Goal: Transaction & Acquisition: Book appointment/travel/reservation

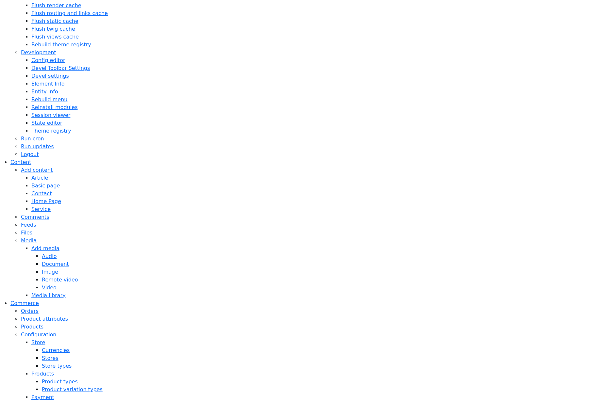
scroll to position [267, 0]
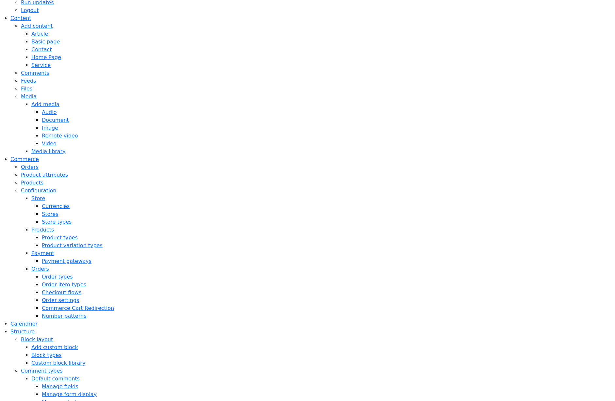
scroll to position [491, 0]
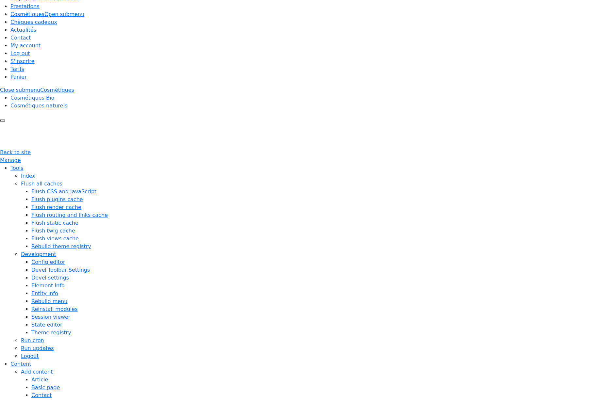
scroll to position [17, 0]
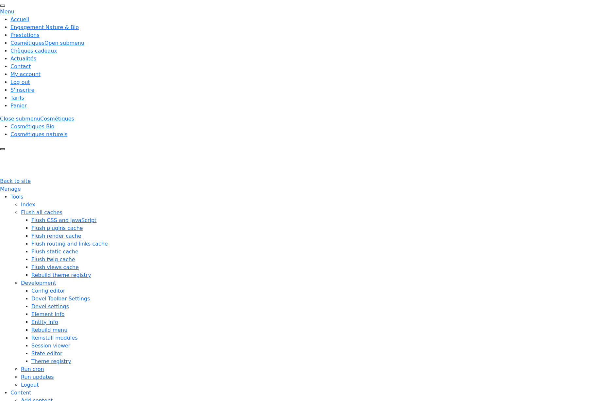
scroll to position [17, 0]
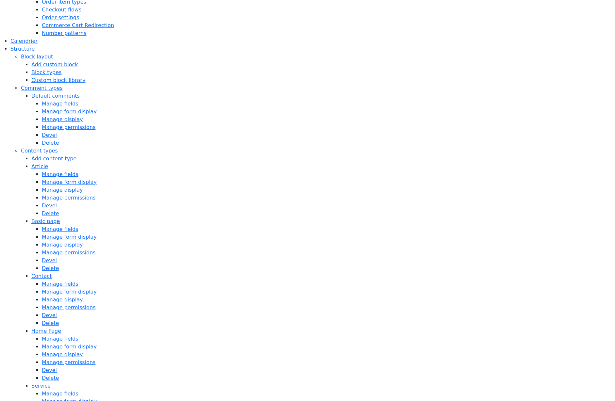
scroll to position [574, 0]
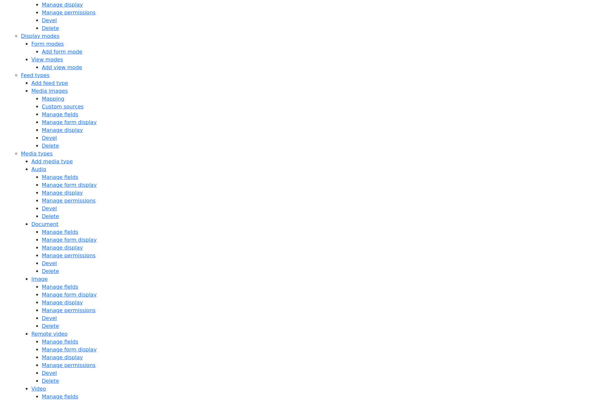
scroll to position [942, 0]
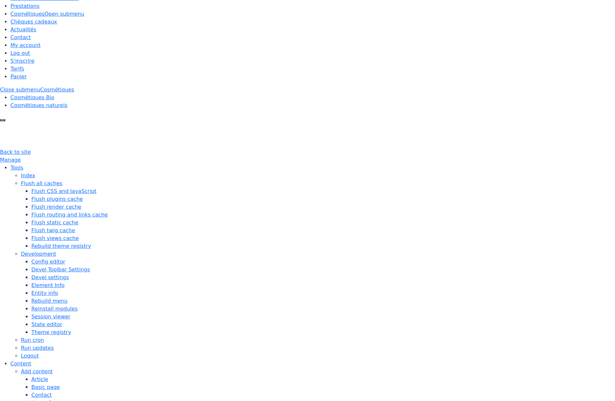
scroll to position [74, 0]
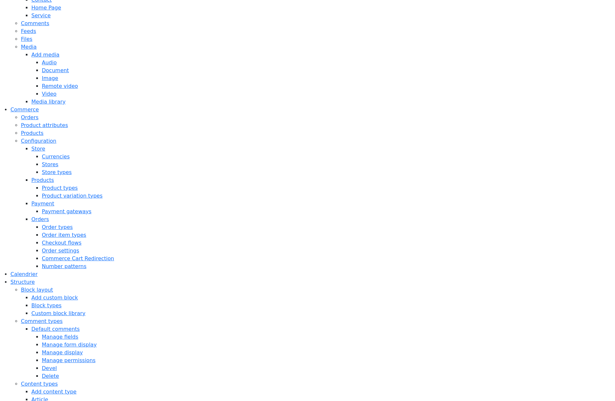
scroll to position [545, 0]
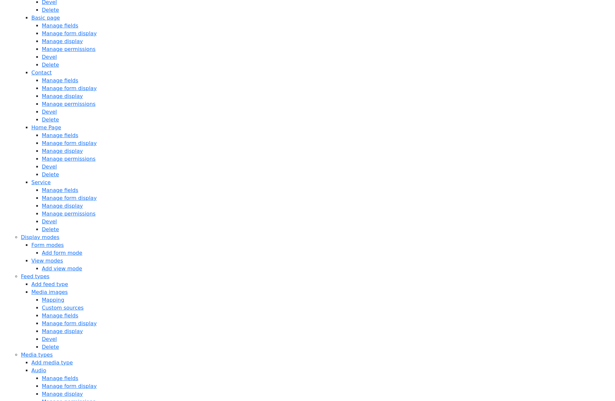
scroll to position [1033, 0]
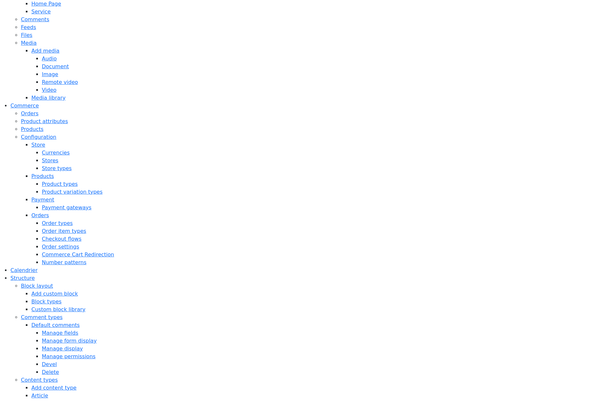
scroll to position [549, 0]
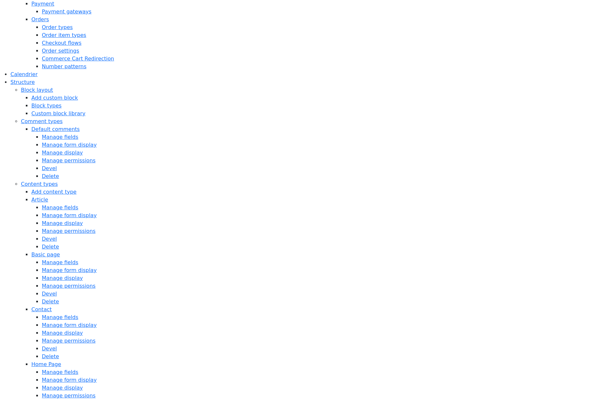
scroll to position [596, 0]
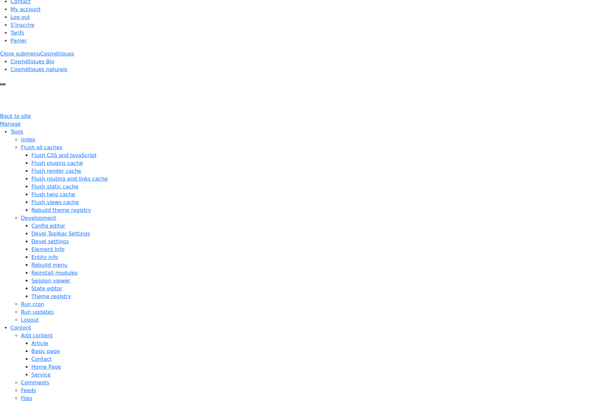
scroll to position [29, 0]
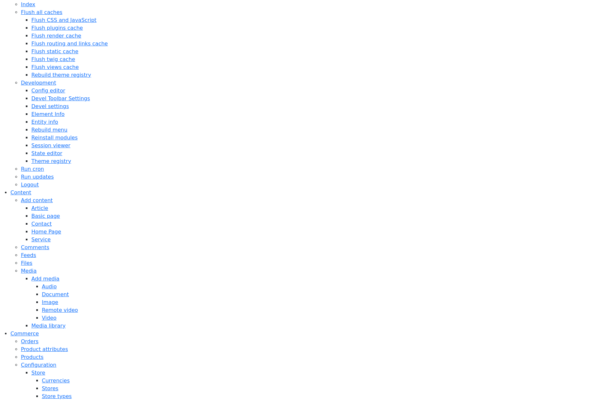
scroll to position [43, 0]
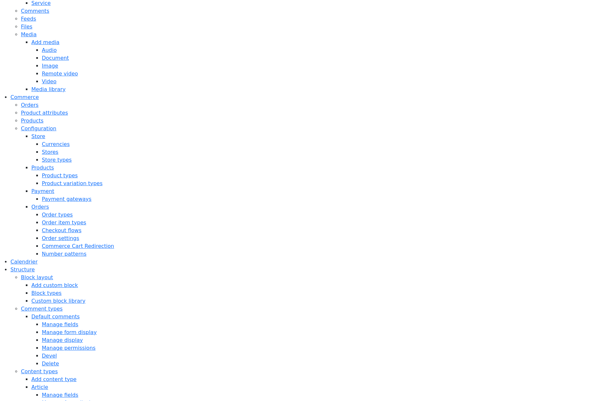
scroll to position [557, 0]
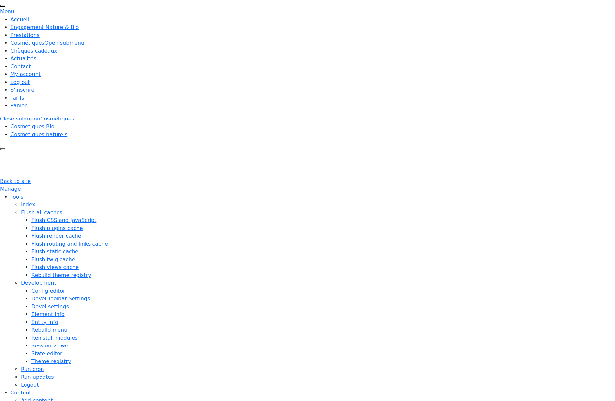
scroll to position [8, 0]
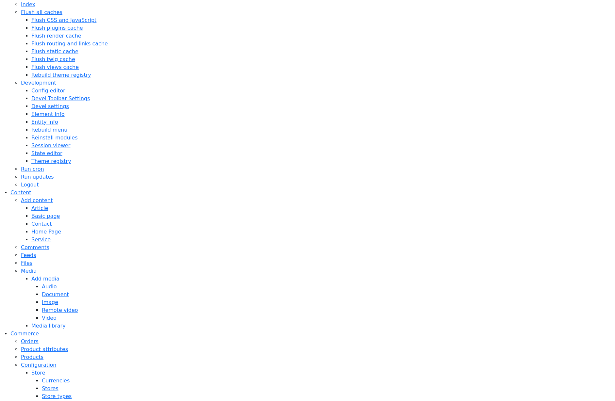
scroll to position [29, 0]
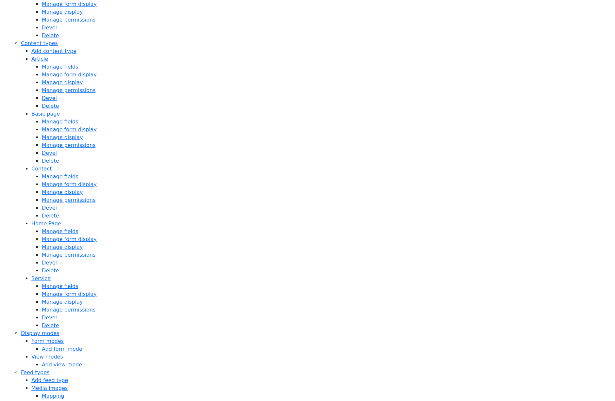
scroll to position [594, 0]
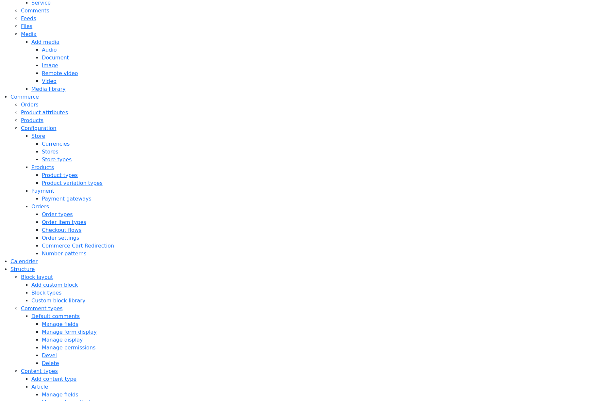
scroll to position [365, 0]
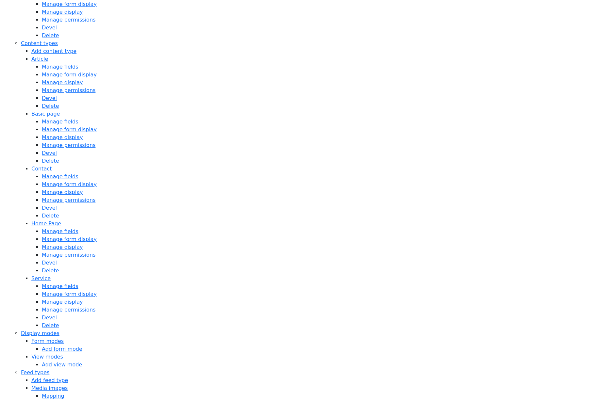
scroll to position [572, 0]
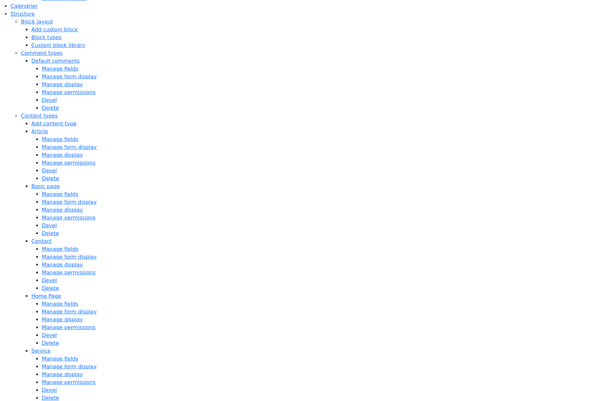
scroll to position [521, 0]
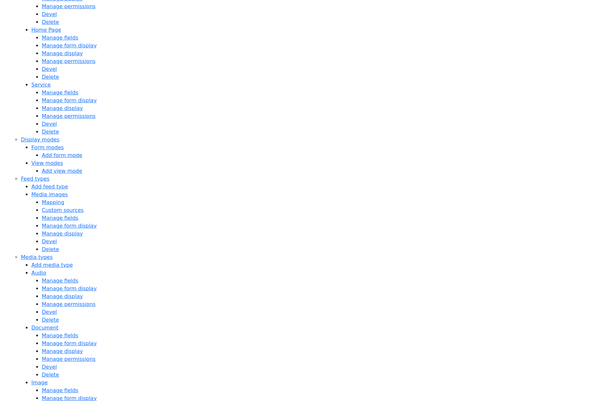
scroll to position [1032, 0]
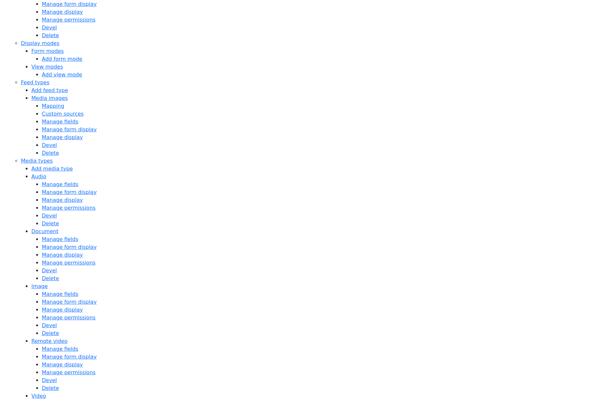
scroll to position [1020, 0]
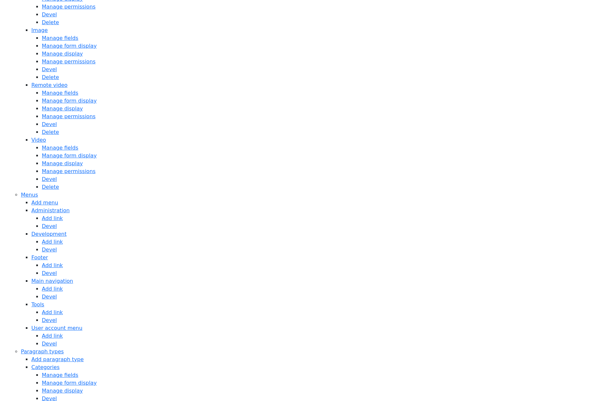
scroll to position [1105, 0]
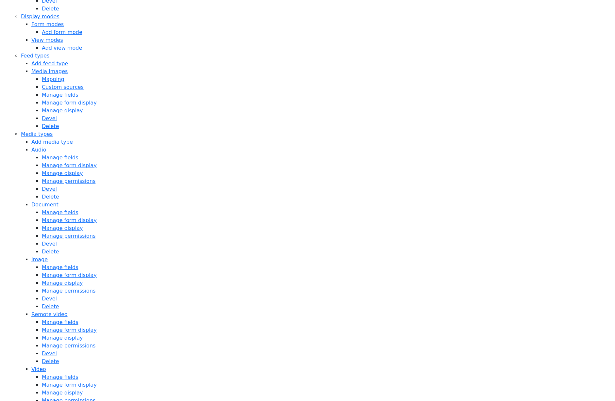
scroll to position [1042, 0]
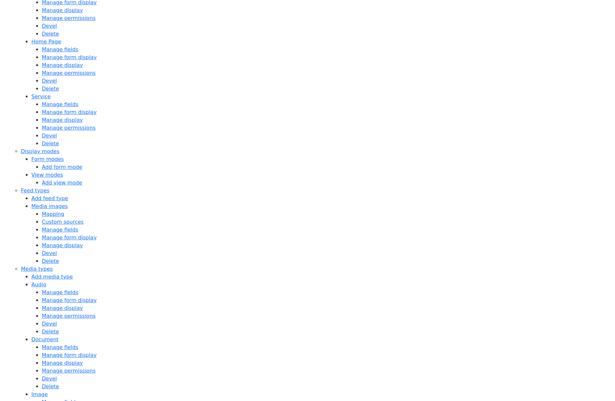
scroll to position [973, 0]
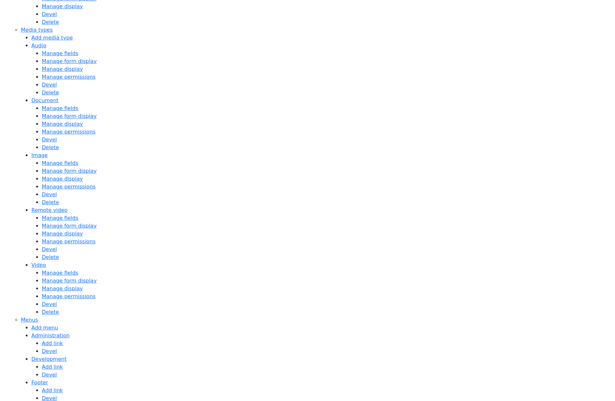
scroll to position [1071, 0]
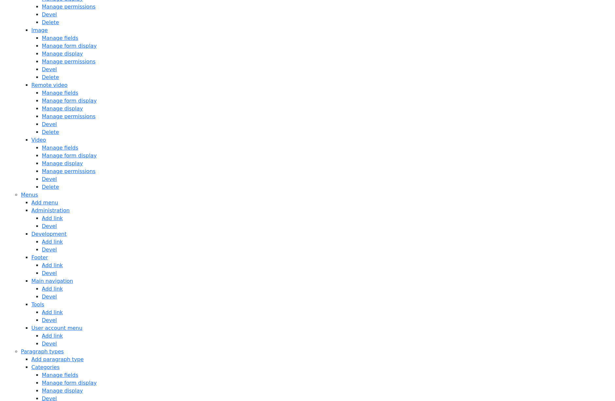
scroll to position [1230, 0]
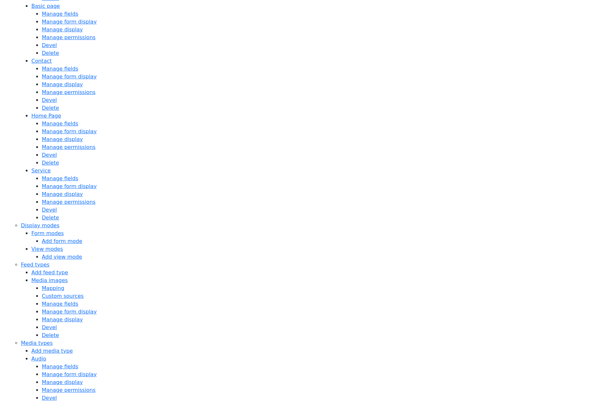
scroll to position [993, 0]
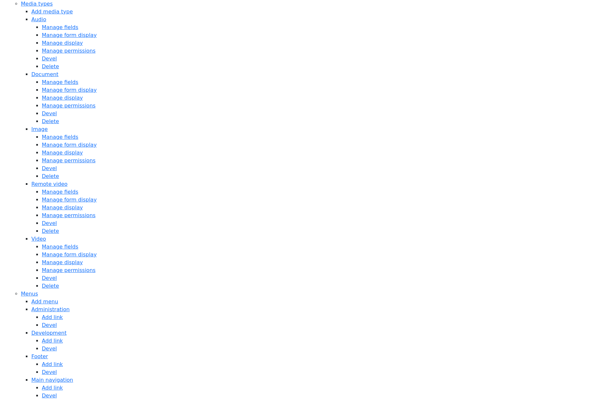
scroll to position [1041, 0]
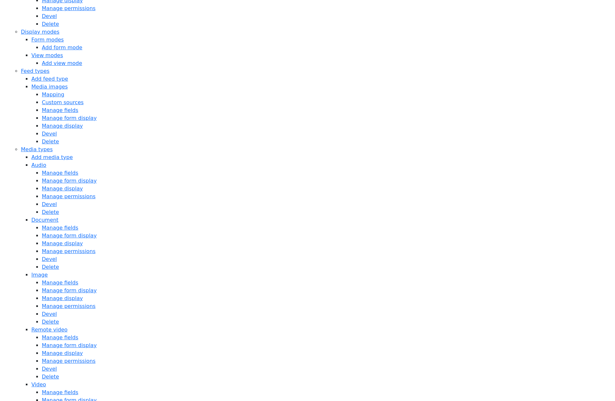
scroll to position [1104, 0]
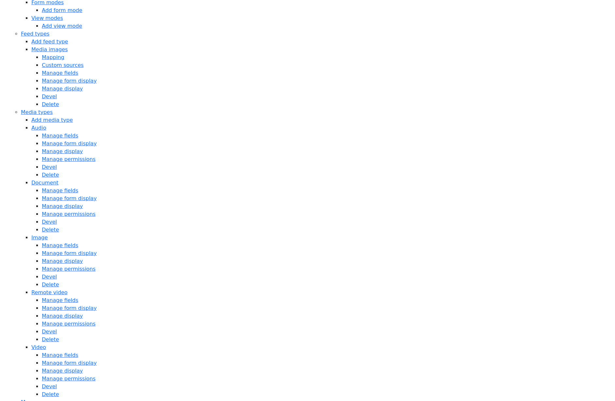
scroll to position [1006, 0]
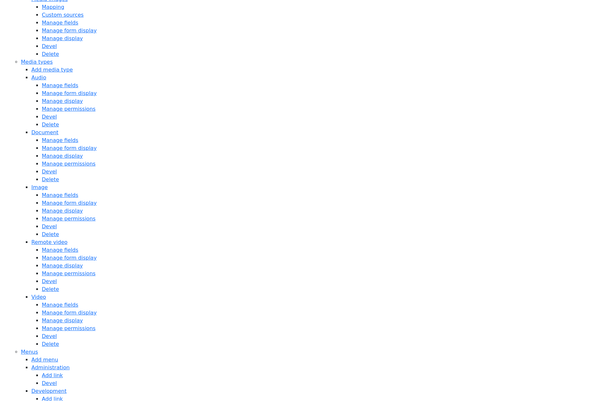
scroll to position [1034, 0]
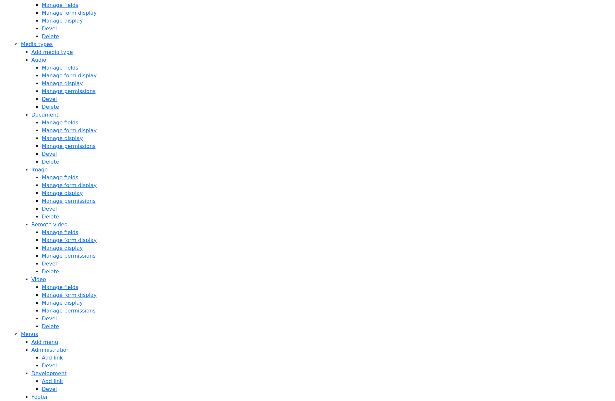
scroll to position [1042, 0]
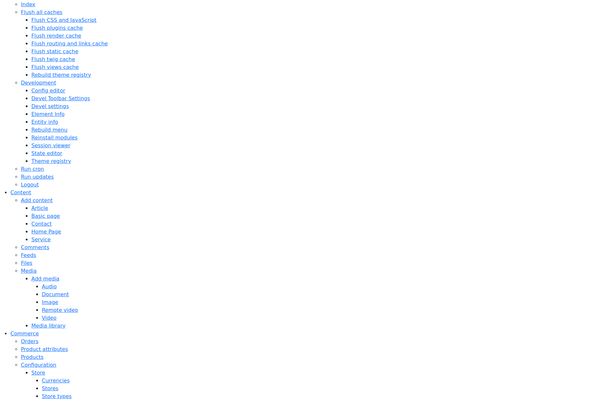
scroll to position [43, 0]
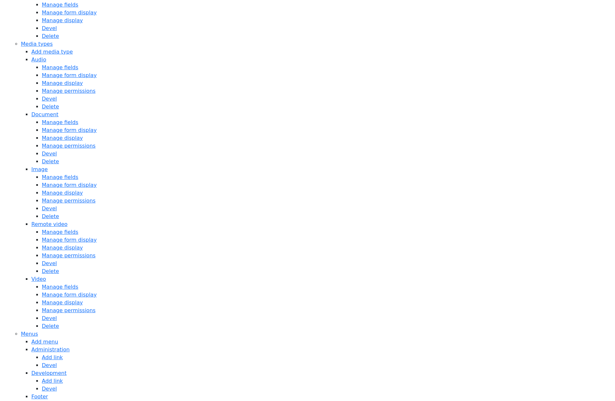
scroll to position [1042, 0]
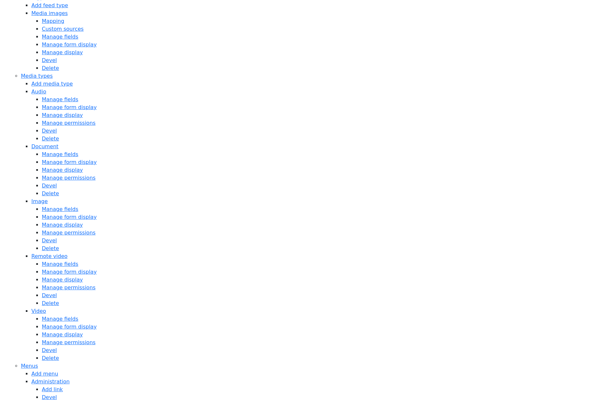
scroll to position [1042, 0]
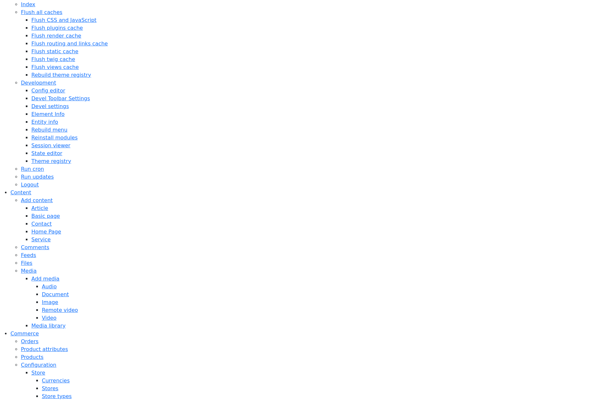
scroll to position [43, 0]
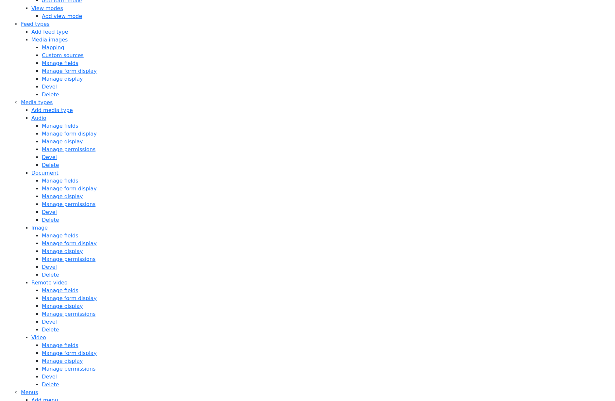
scroll to position [1032, 0]
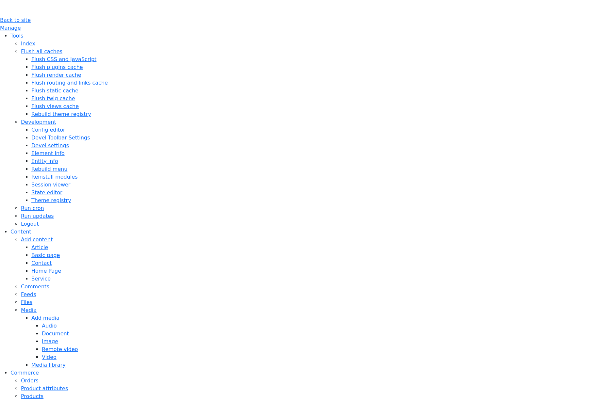
scroll to position [40, 0]
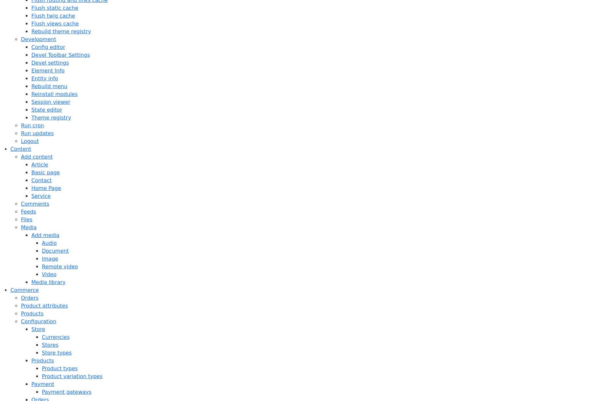
scroll to position [109, 0]
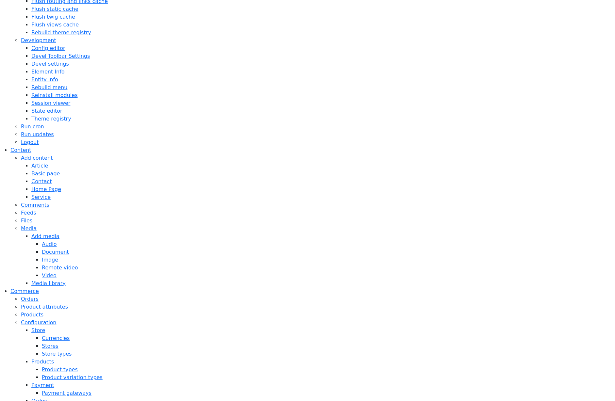
scroll to position [87, 0]
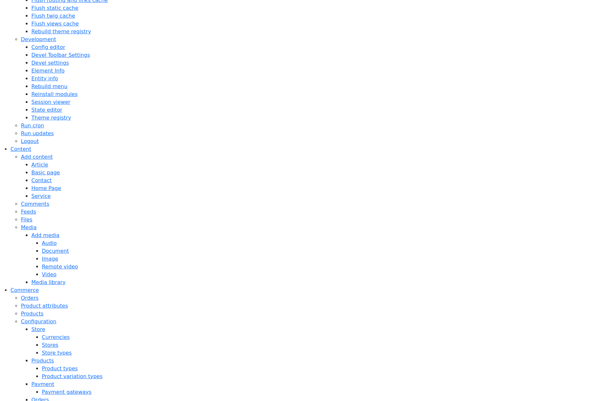
scroll to position [135, 0]
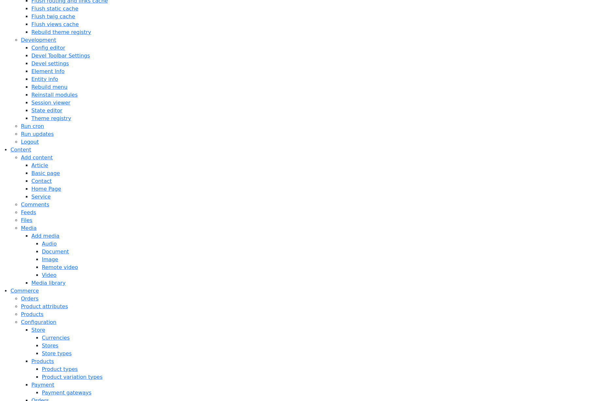
scroll to position [135, 0]
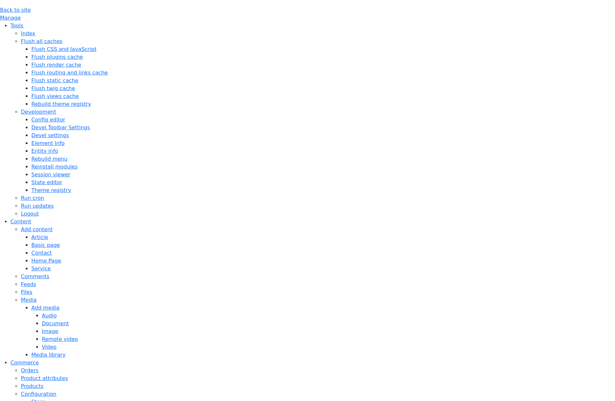
scroll to position [99, 0]
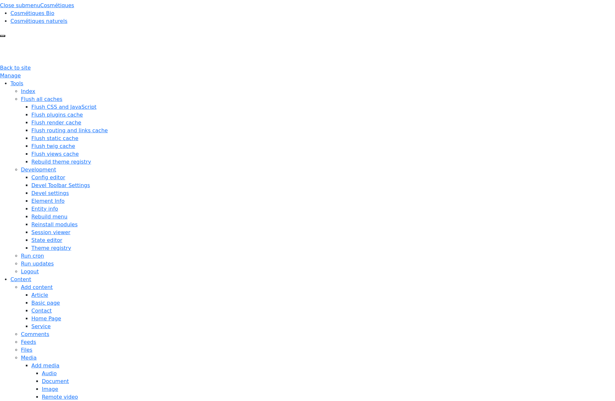
scroll to position [40, 0]
